Goal: Task Accomplishment & Management: Manage account settings

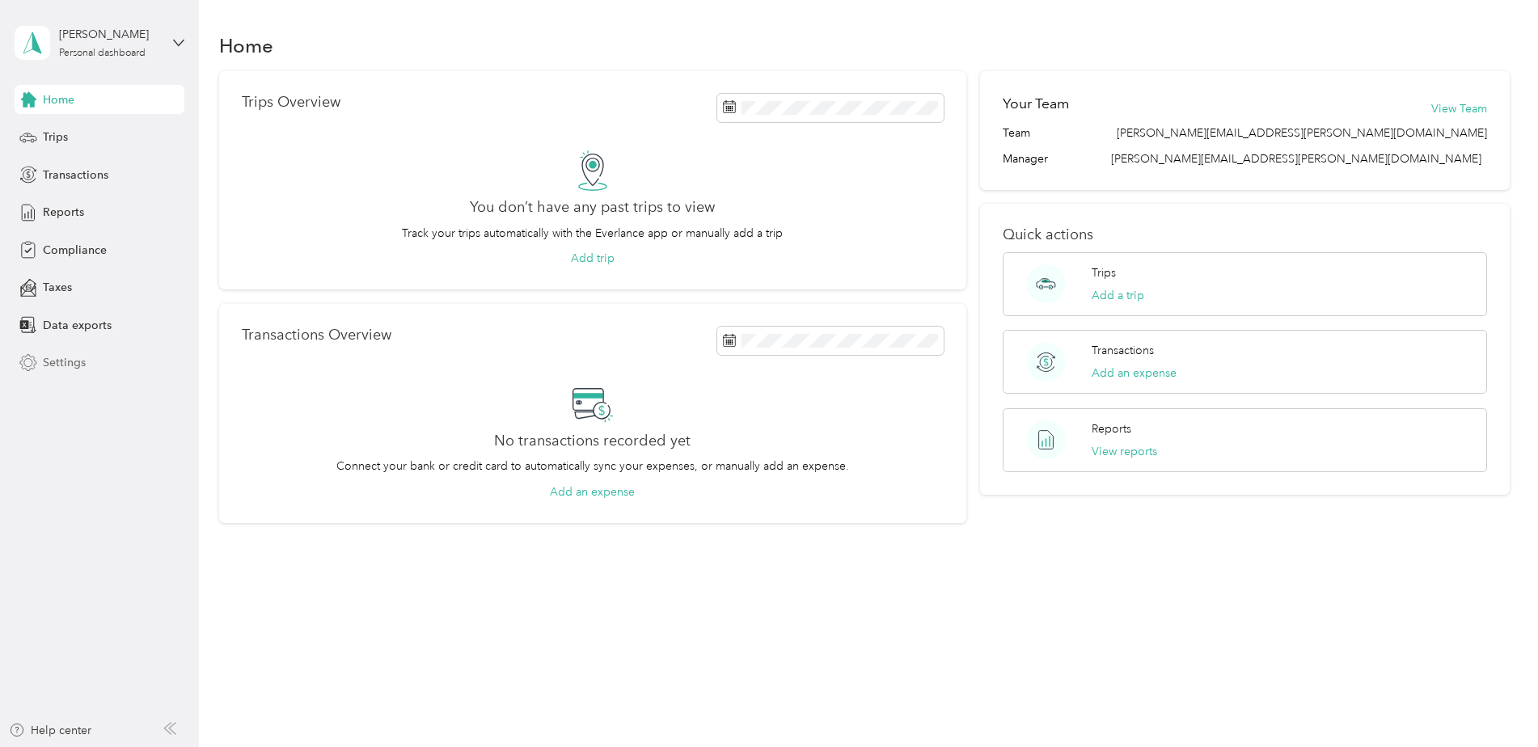
click at [55, 361] on span "Settings" at bounding box center [64, 362] width 43 height 17
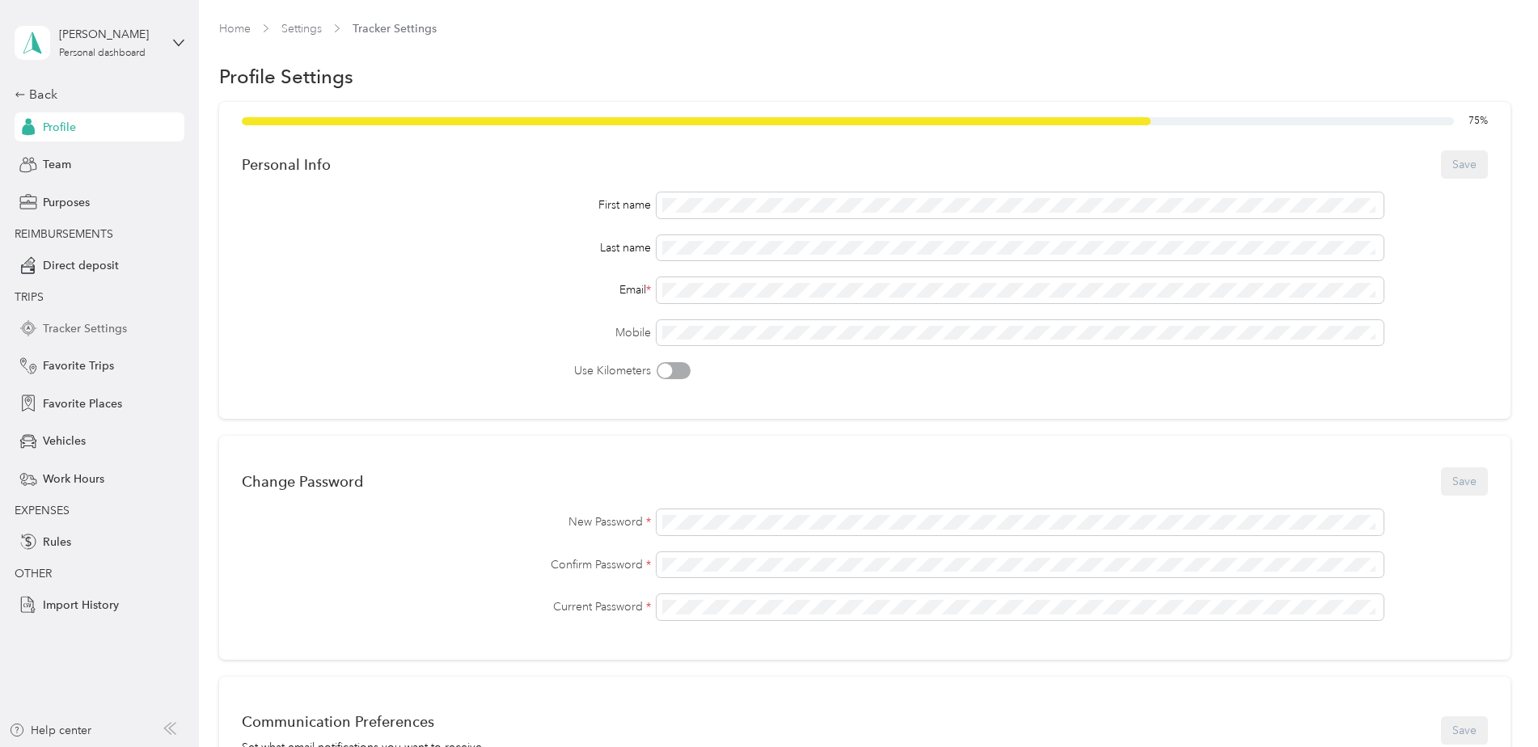
click at [98, 327] on span "Tracker Settings" at bounding box center [85, 328] width 84 height 17
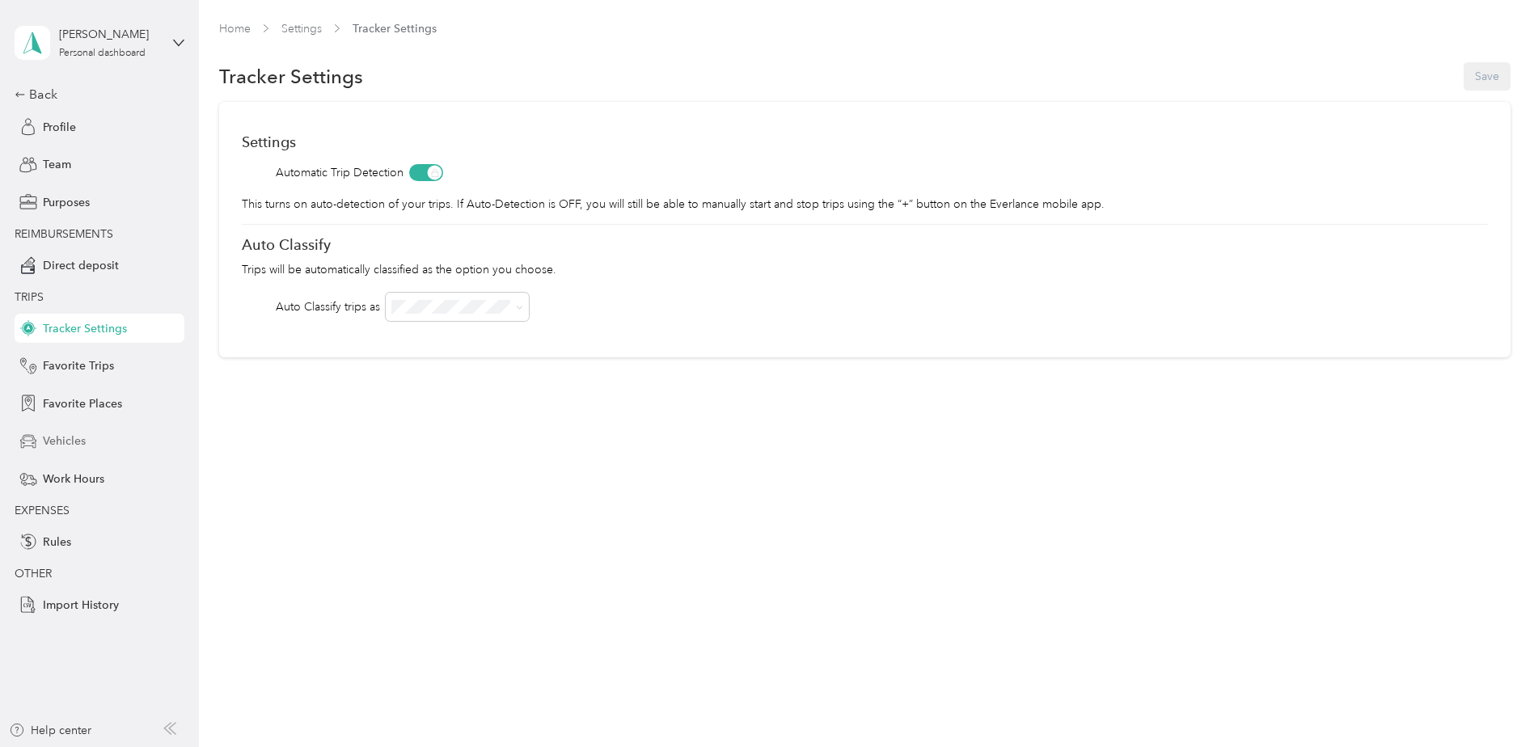
click at [69, 437] on span "Vehicles" at bounding box center [64, 441] width 43 height 17
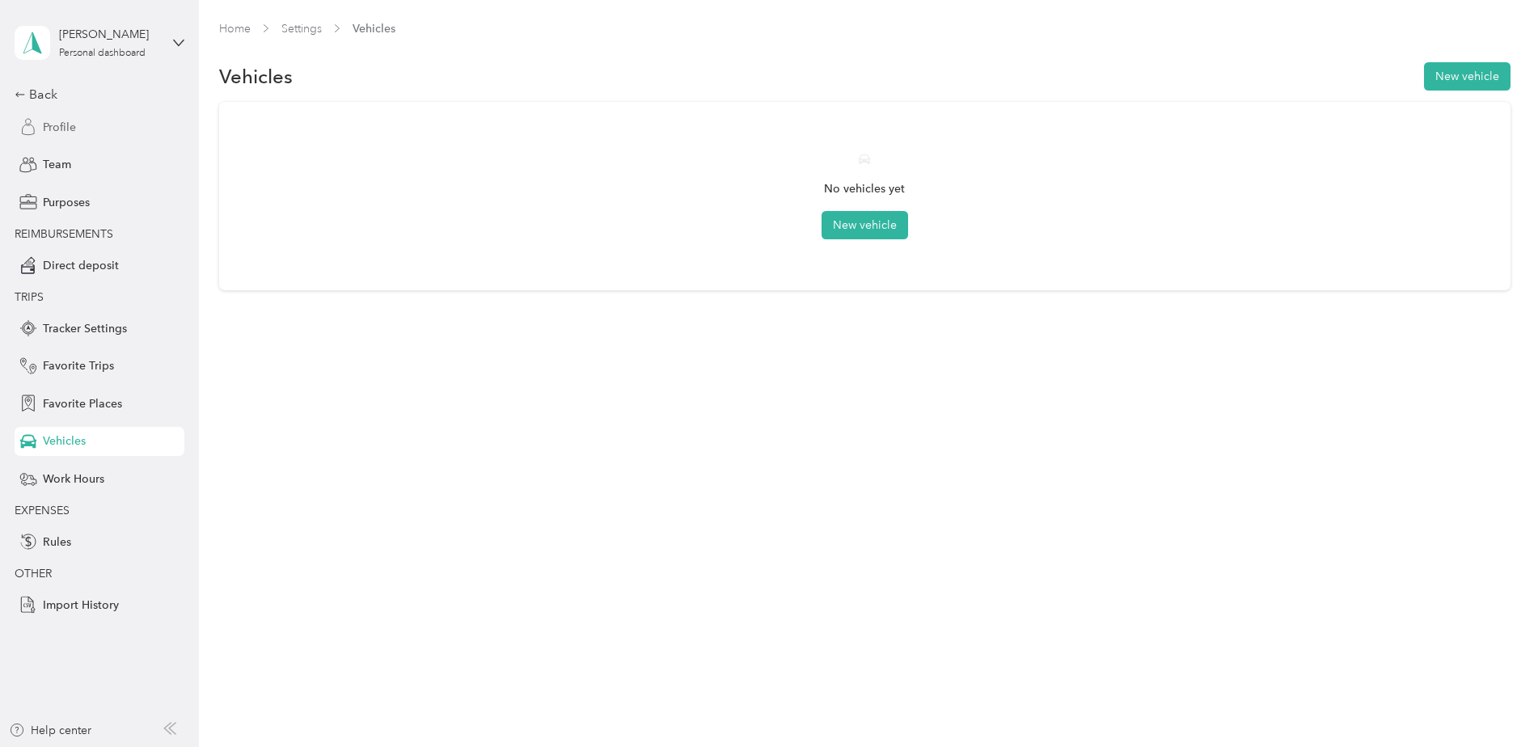
click at [74, 123] on span "Profile" at bounding box center [59, 127] width 33 height 17
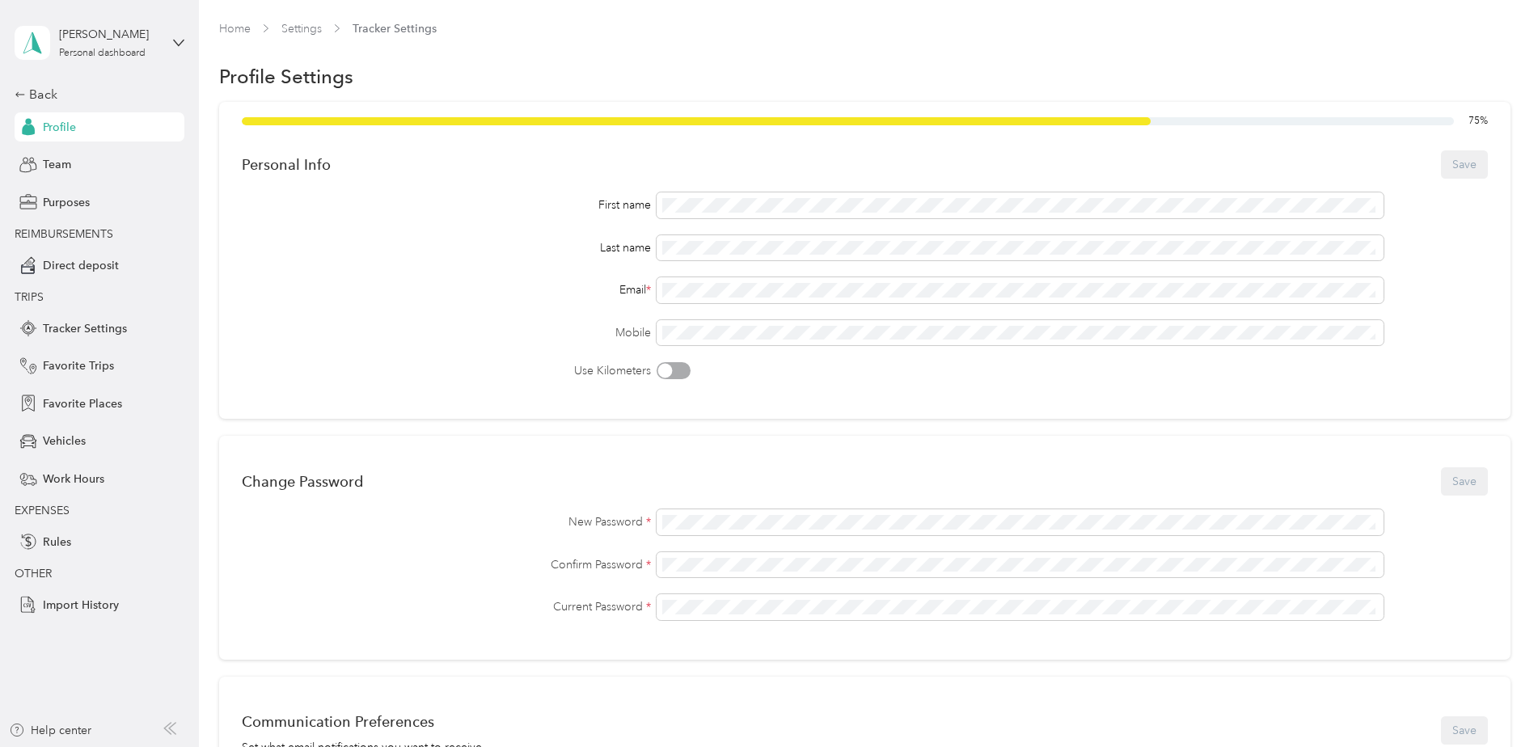
click at [759, 317] on div "First name Last name Email * Mobile Use Kilometers" at bounding box center [865, 285] width 1246 height 187
click at [1465, 165] on button "Save" at bounding box center [1464, 164] width 47 height 28
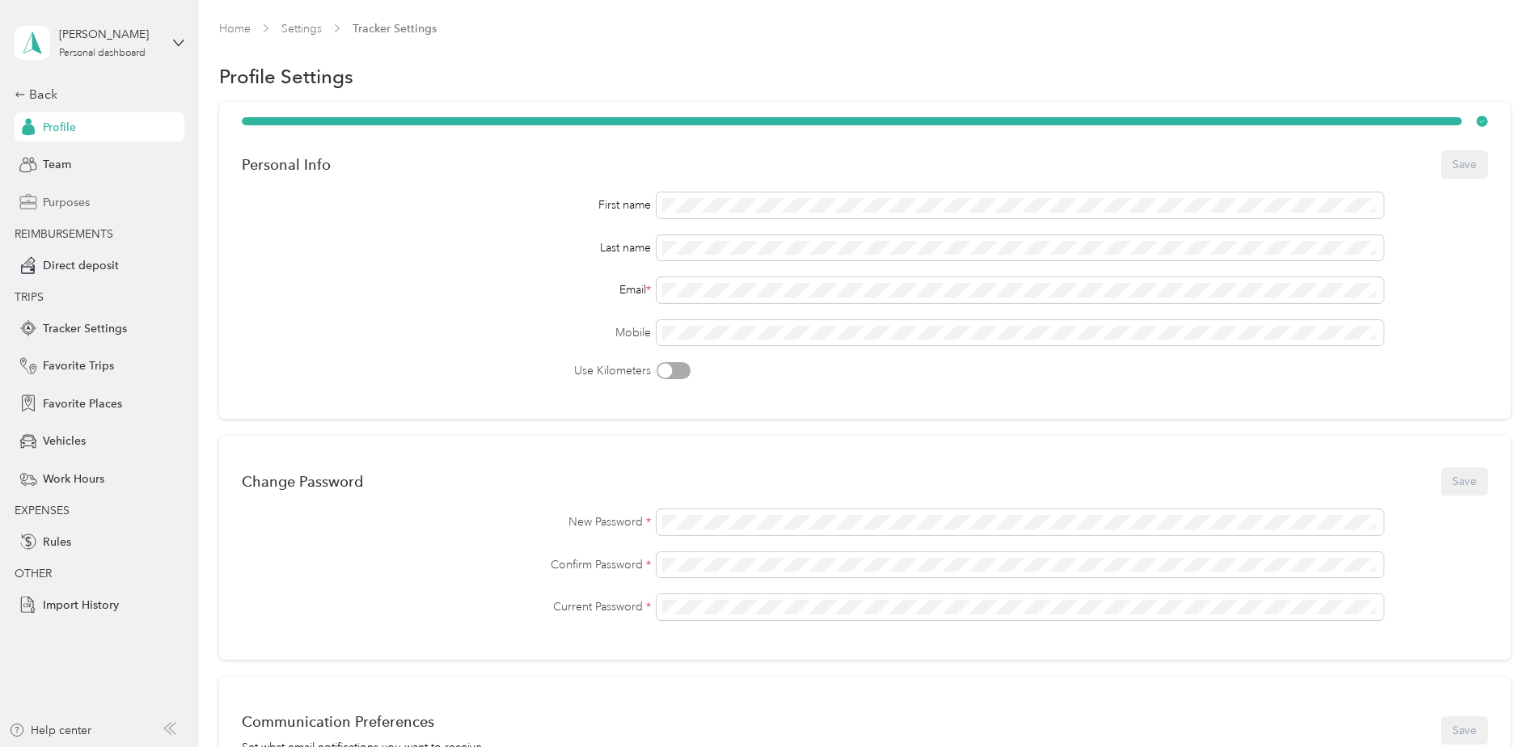
click at [68, 200] on span "Purposes" at bounding box center [66, 202] width 47 height 17
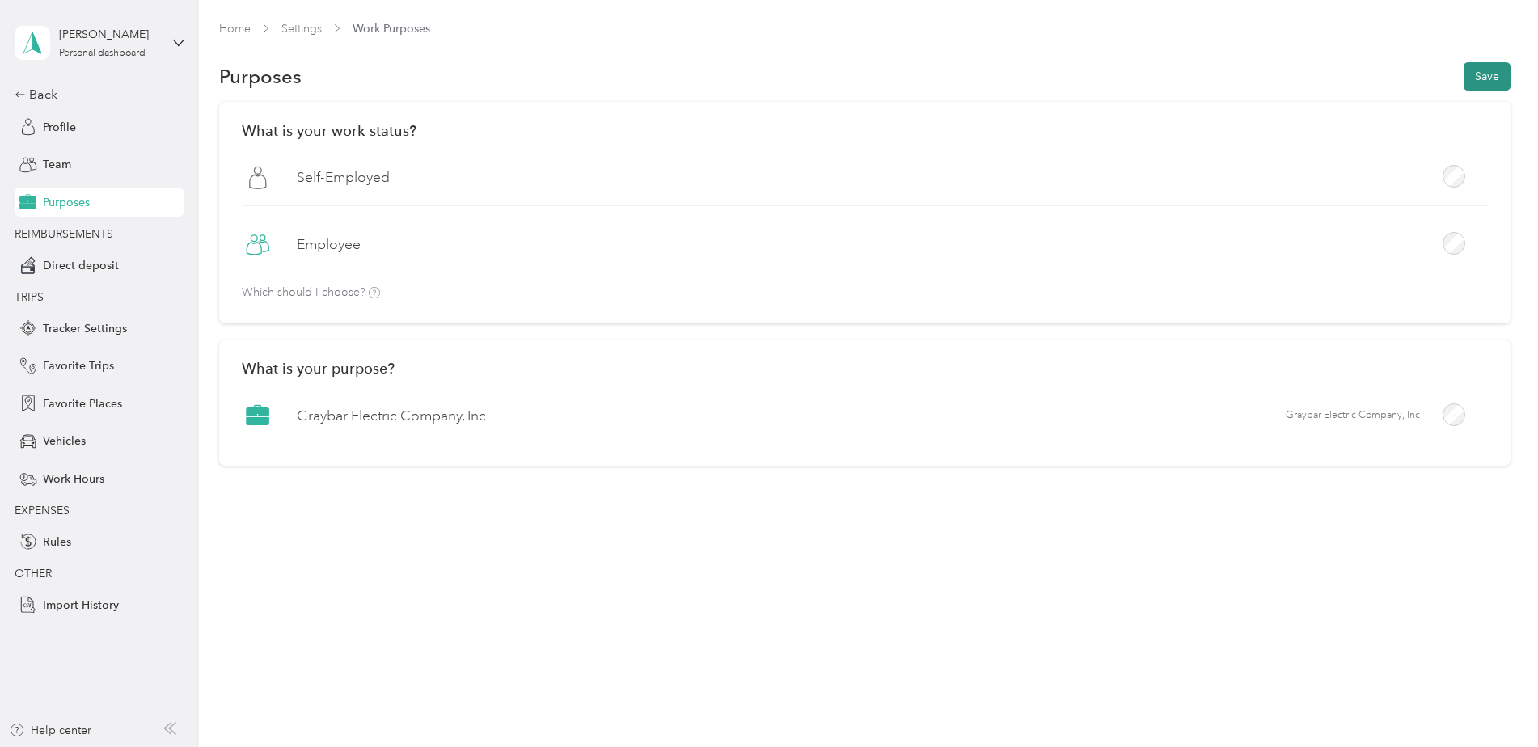
click at [1503, 64] on button "Save" at bounding box center [1486, 76] width 47 height 28
click at [93, 329] on span "Tracker Settings" at bounding box center [85, 328] width 84 height 17
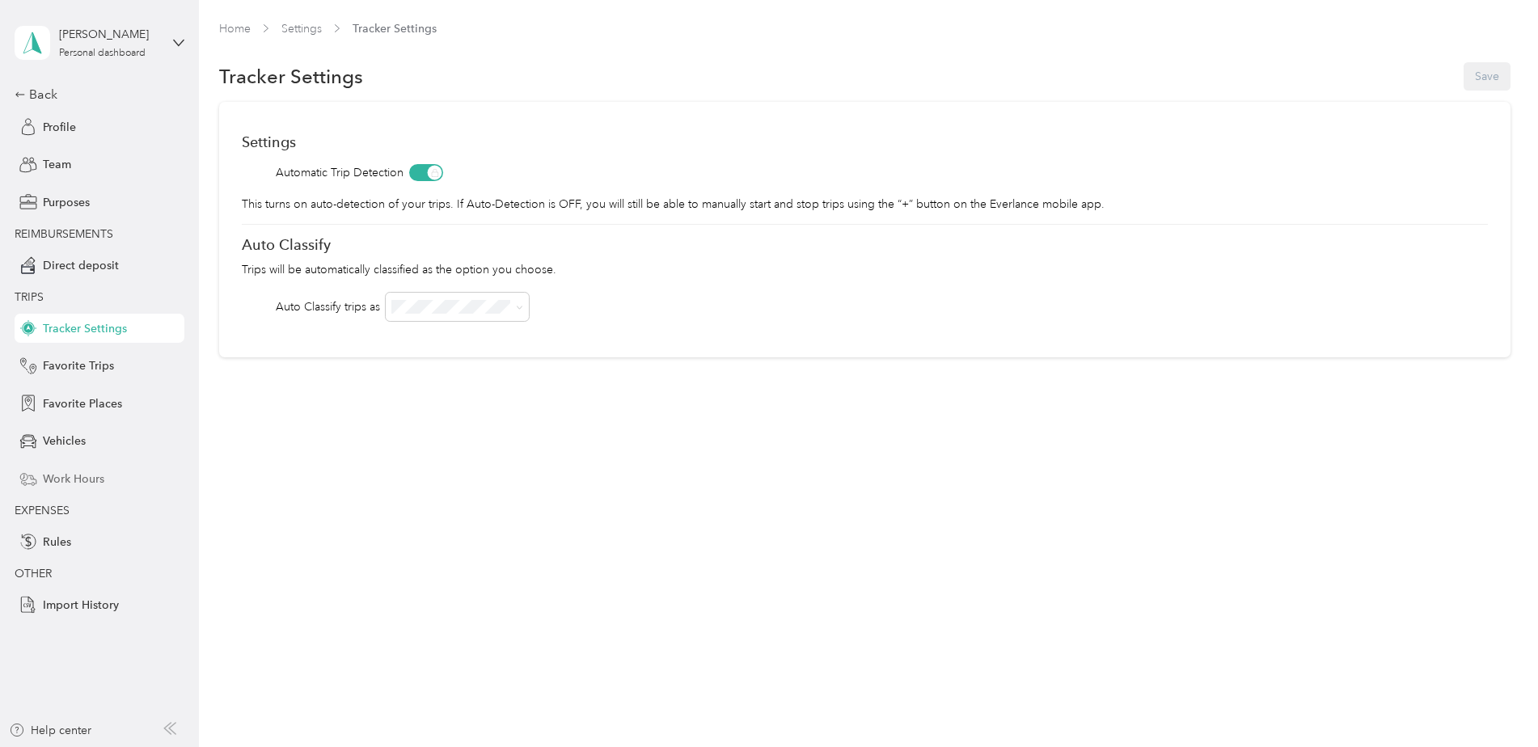
click at [55, 477] on span "Work Hours" at bounding box center [73, 479] width 61 height 17
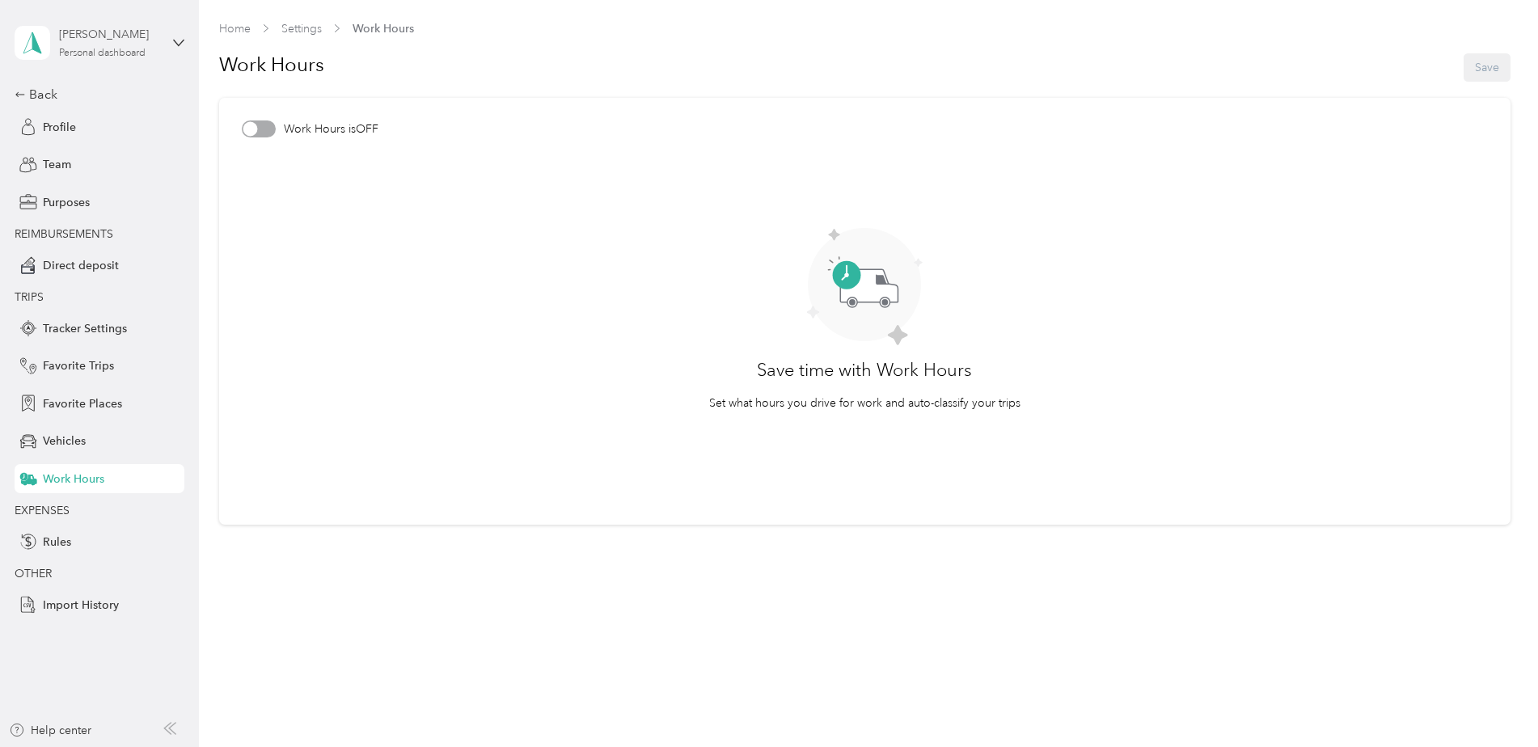
click at [112, 37] on div "[PERSON_NAME]" at bounding box center [109, 34] width 101 height 17
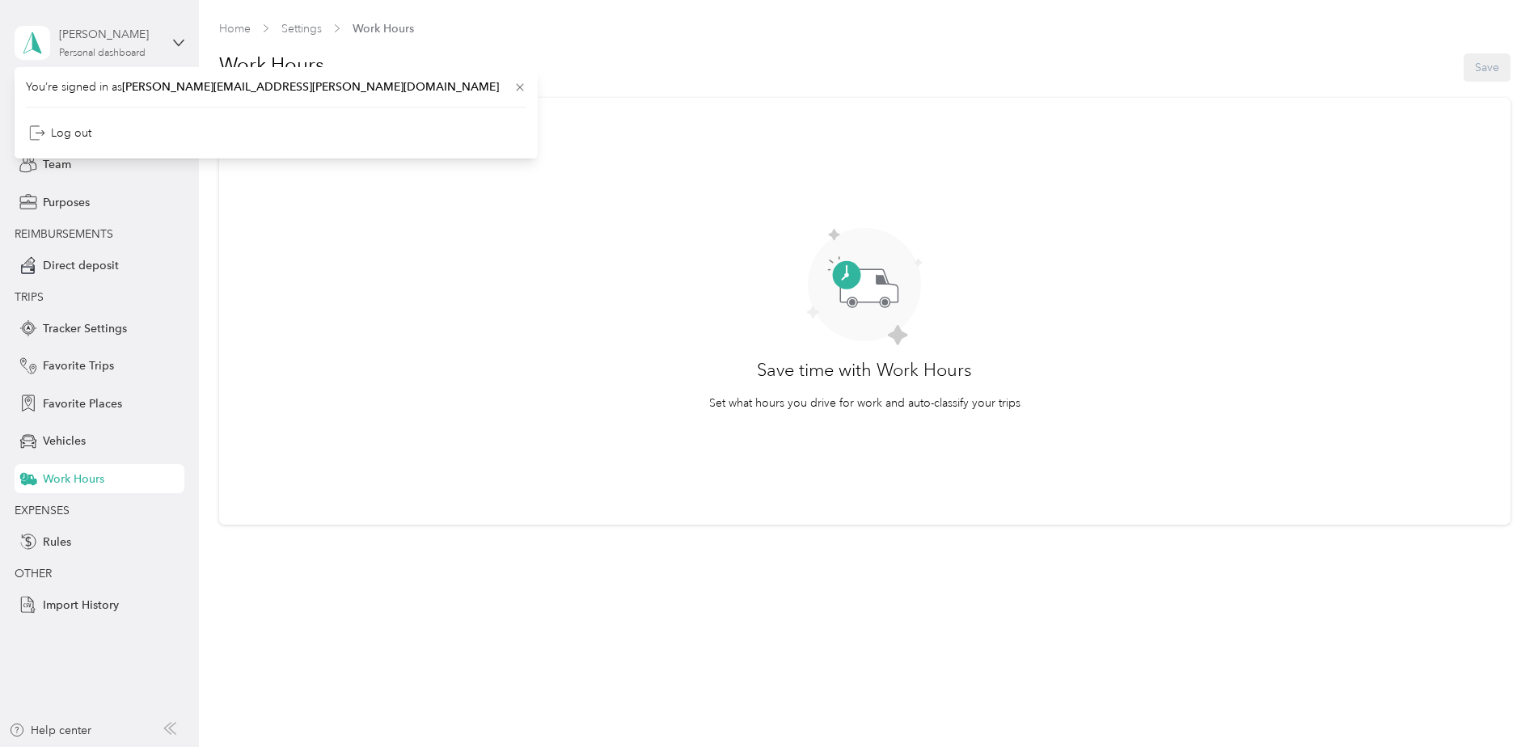
click at [112, 37] on div "[PERSON_NAME]" at bounding box center [109, 34] width 101 height 17
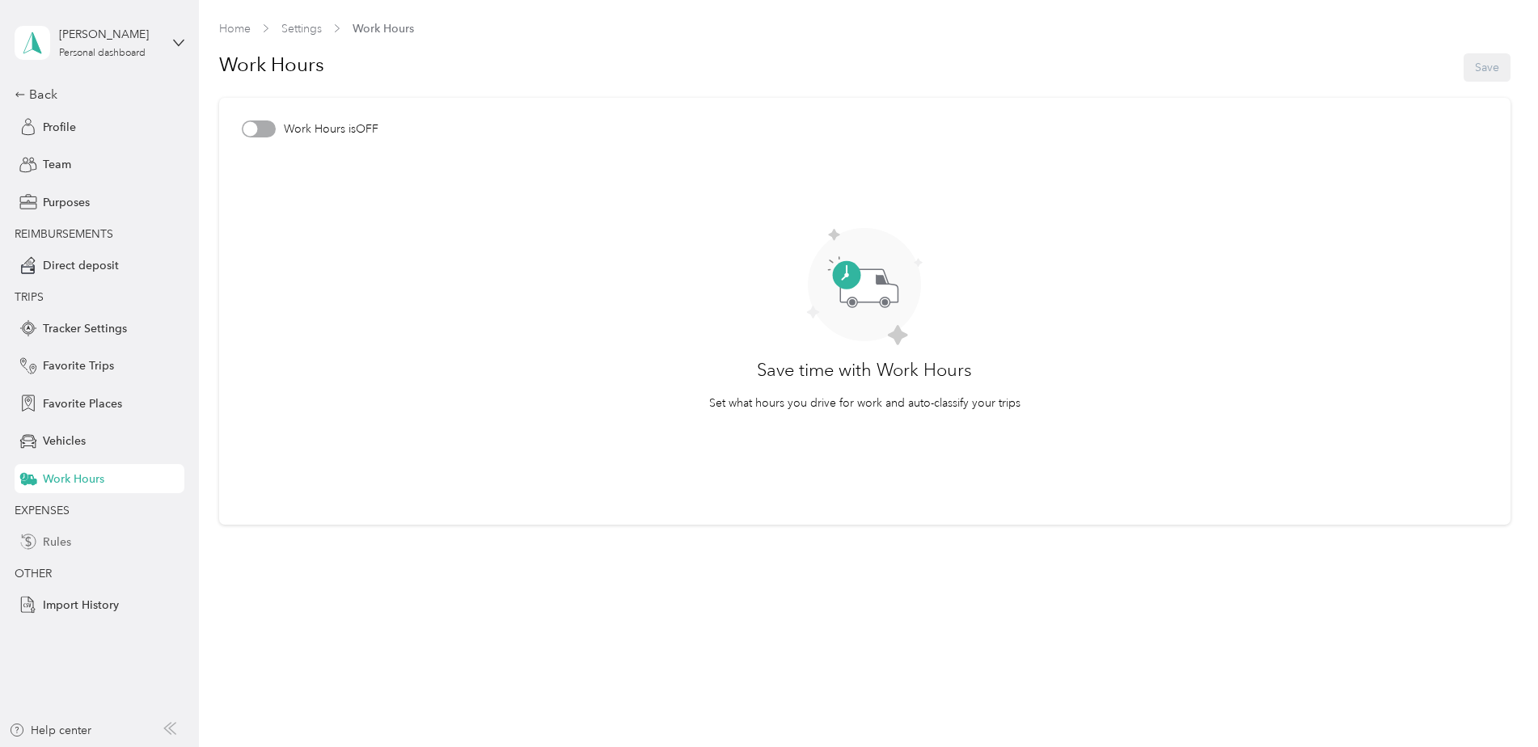
click at [55, 545] on span "Rules" at bounding box center [57, 542] width 28 height 17
